Goal: Find specific page/section: Find specific page/section

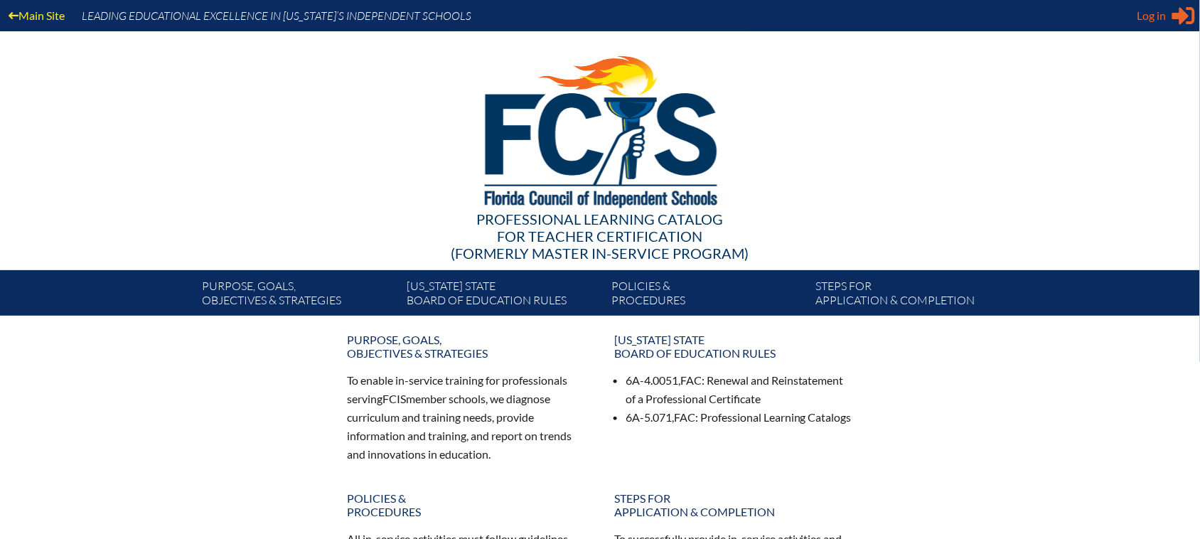
type input "[EMAIL_ADDRESS][DOMAIN_NAME]"
click at [1157, 11] on span "Log in" at bounding box center [1152, 15] width 29 height 17
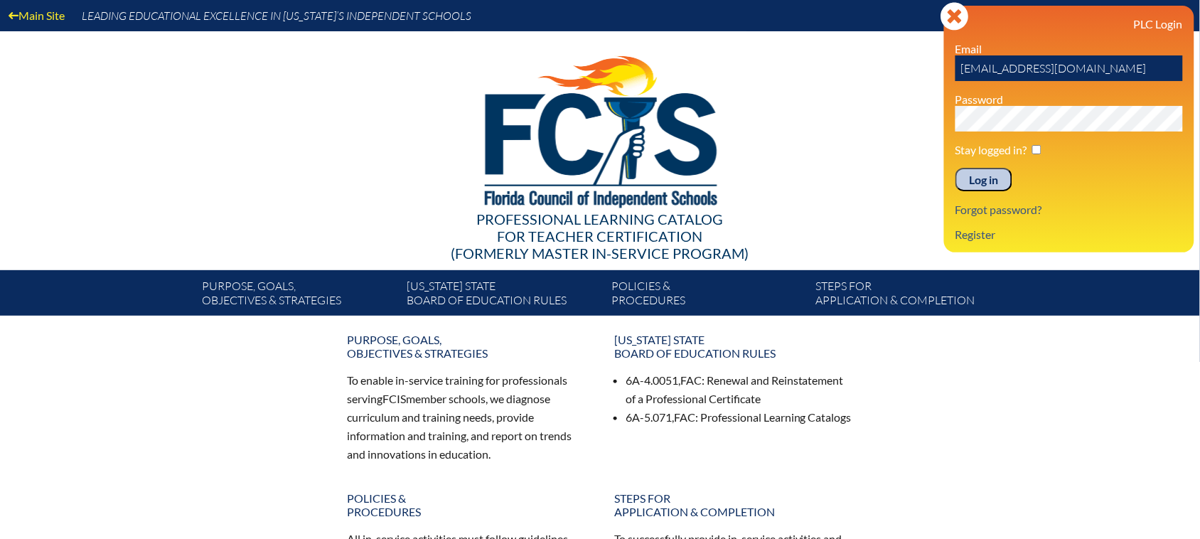
drag, startPoint x: 979, startPoint y: 176, endPoint x: 992, endPoint y: 171, distance: 14.0
click at [980, 178] on input "Log in" at bounding box center [984, 180] width 57 height 24
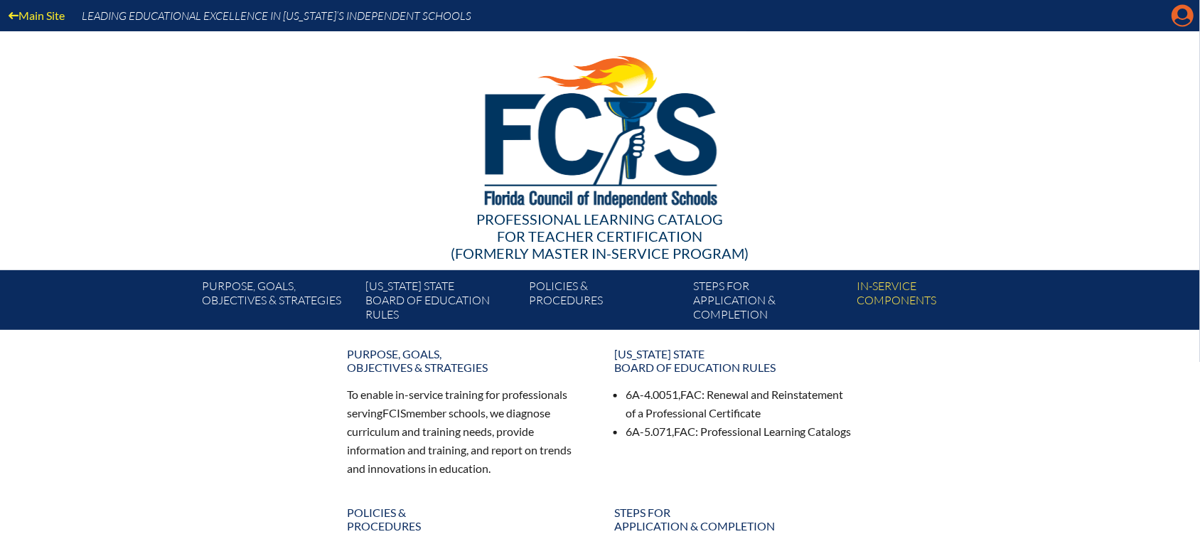
click at [1178, 19] on icon "Manage Account" at bounding box center [1183, 15] width 23 height 23
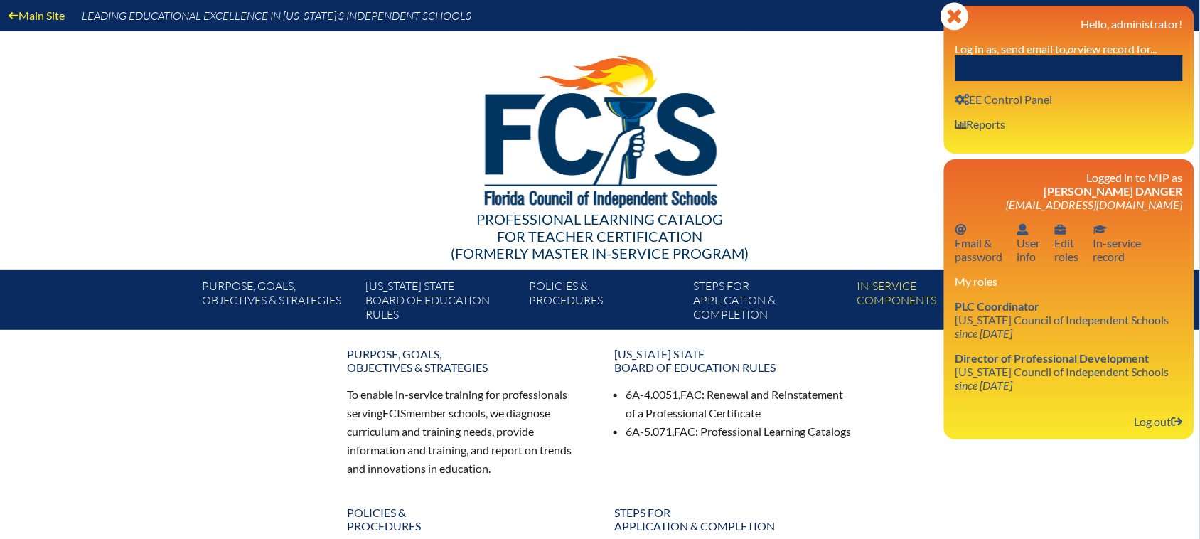
click at [1149, 60] on input "text" at bounding box center [1070, 68] width 228 height 26
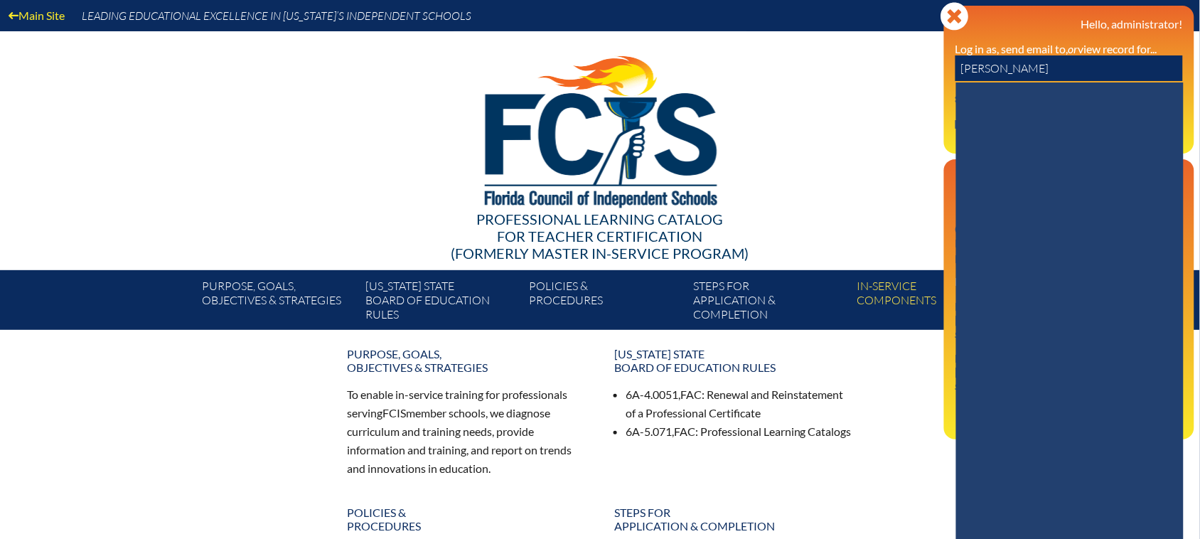
drag, startPoint x: 1071, startPoint y: 75, endPoint x: 954, endPoint y: 87, distance: 118.0
click at [954, 87] on div "Close Manage Account Hello, administrator! Log in as, send email to, or view re…" at bounding box center [1069, 80] width 250 height 148
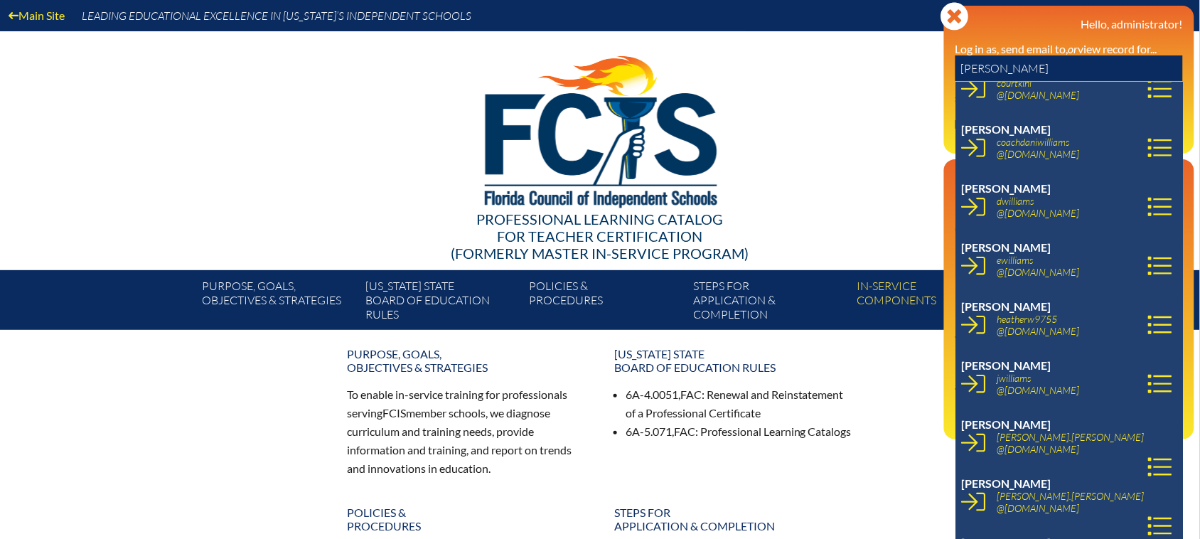
scroll to position [356, 0]
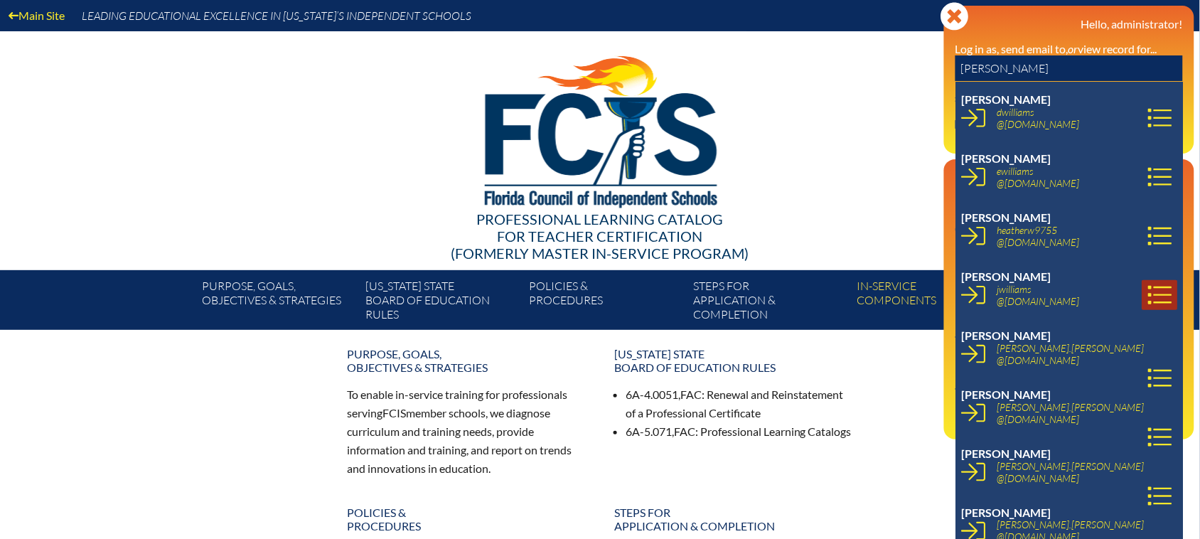
type input "[PERSON_NAME]"
click at [1149, 303] on icon at bounding box center [1161, 295] width 24 height 24
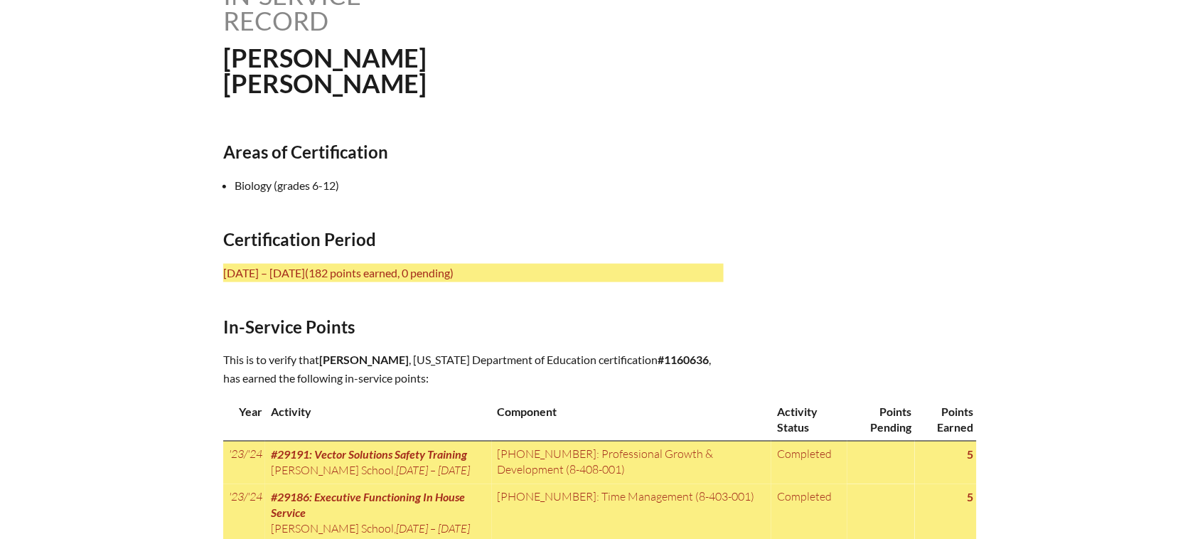
scroll to position [444, 0]
